Goal: Answer question/provide support

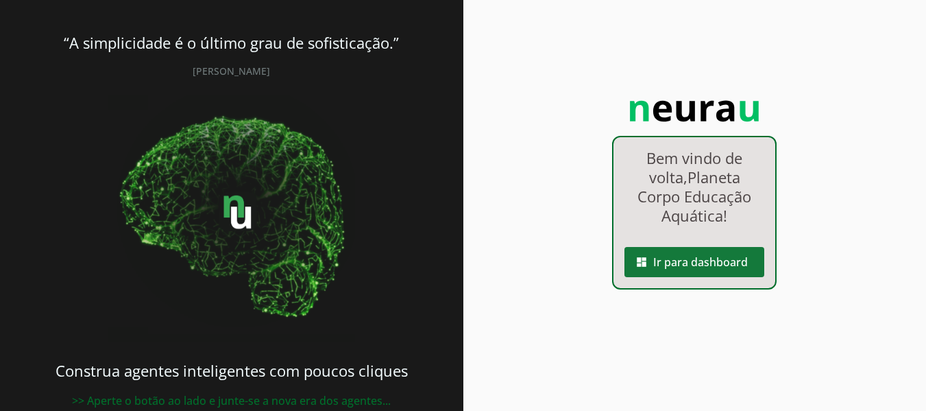
click at [682, 267] on span at bounding box center [694, 261] width 140 height 33
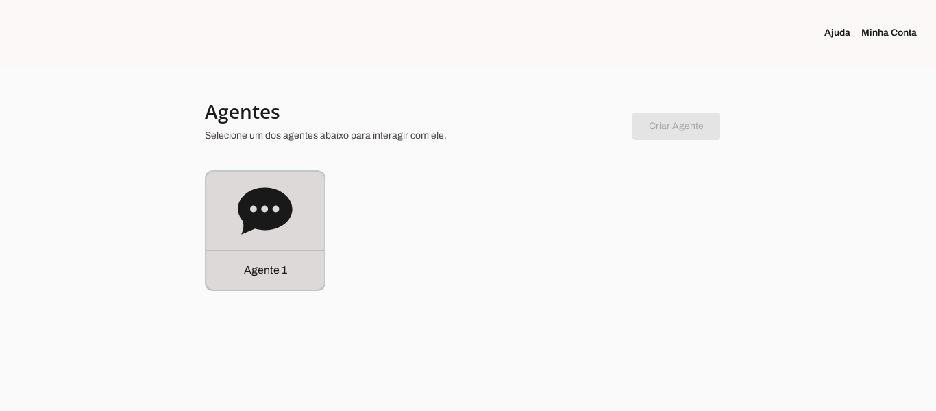
click at [221, 280] on div "Agente 1" at bounding box center [265, 269] width 118 height 39
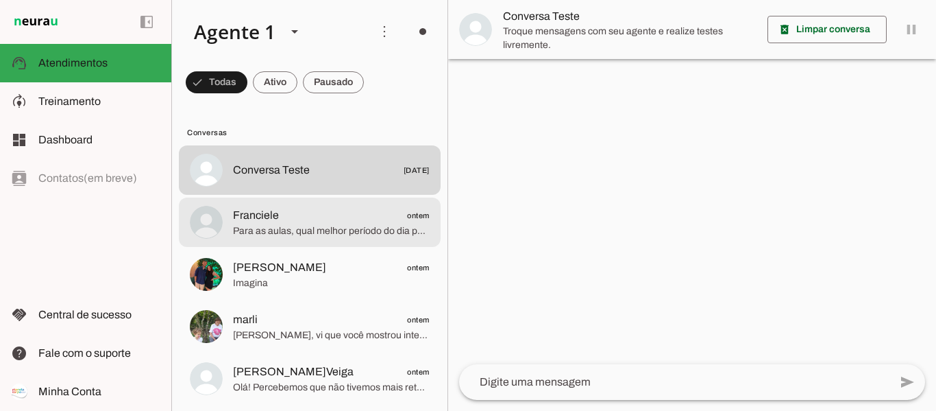
click at [337, 234] on span "Para as aulas, qual melhor período do dia para vocês?" at bounding box center [331, 231] width 197 height 14
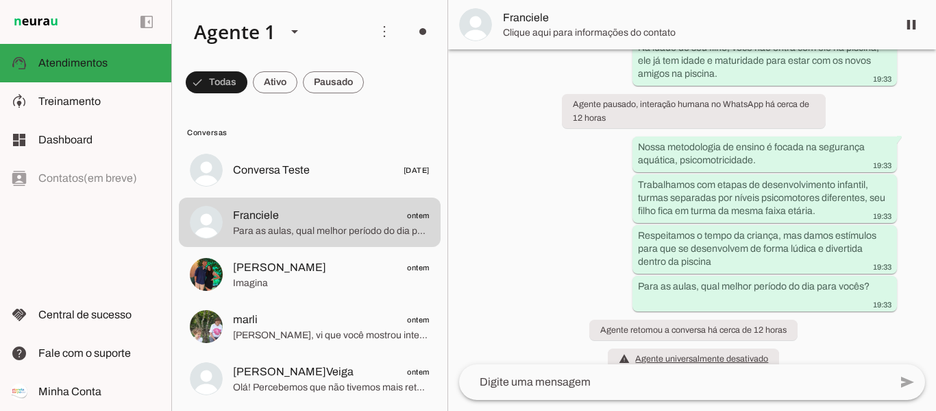
scroll to position [398, 0]
